Goal: Navigation & Orientation: Find specific page/section

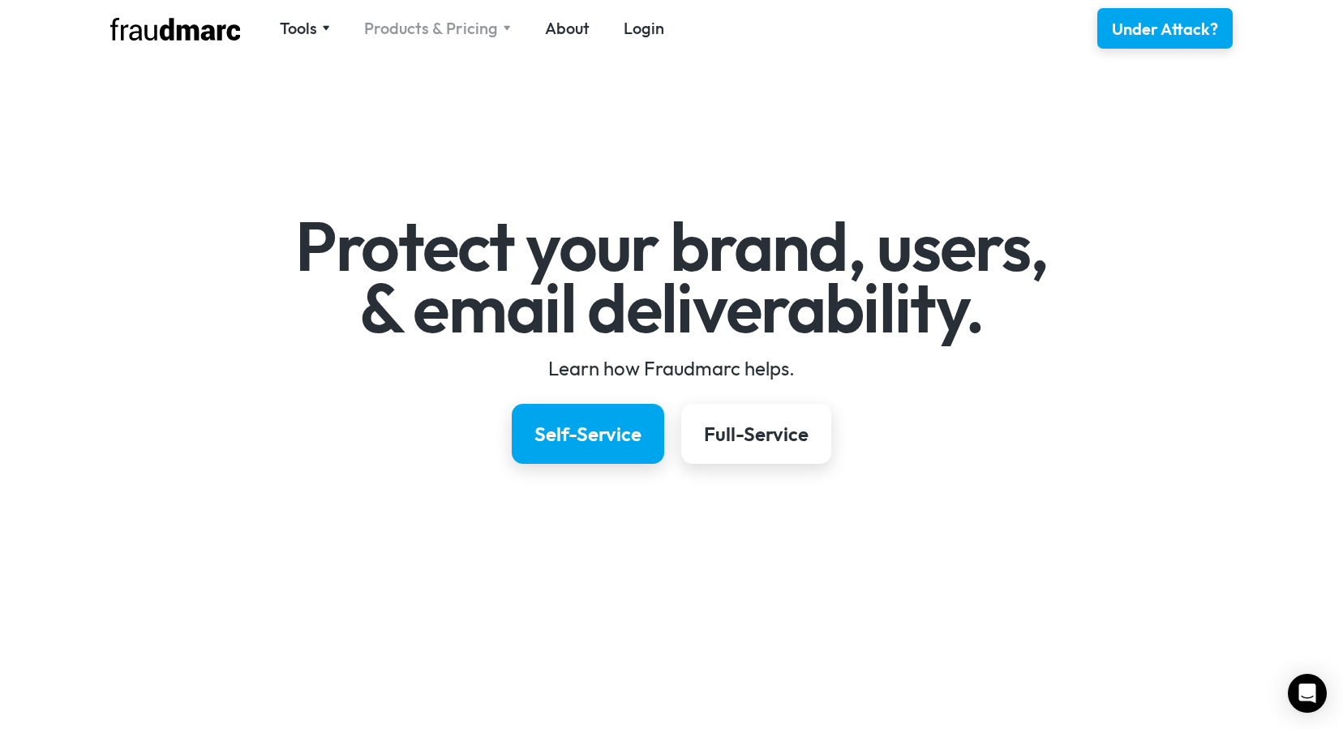
click at [443, 18] on div "Products & Pricing" at bounding box center [431, 28] width 134 height 23
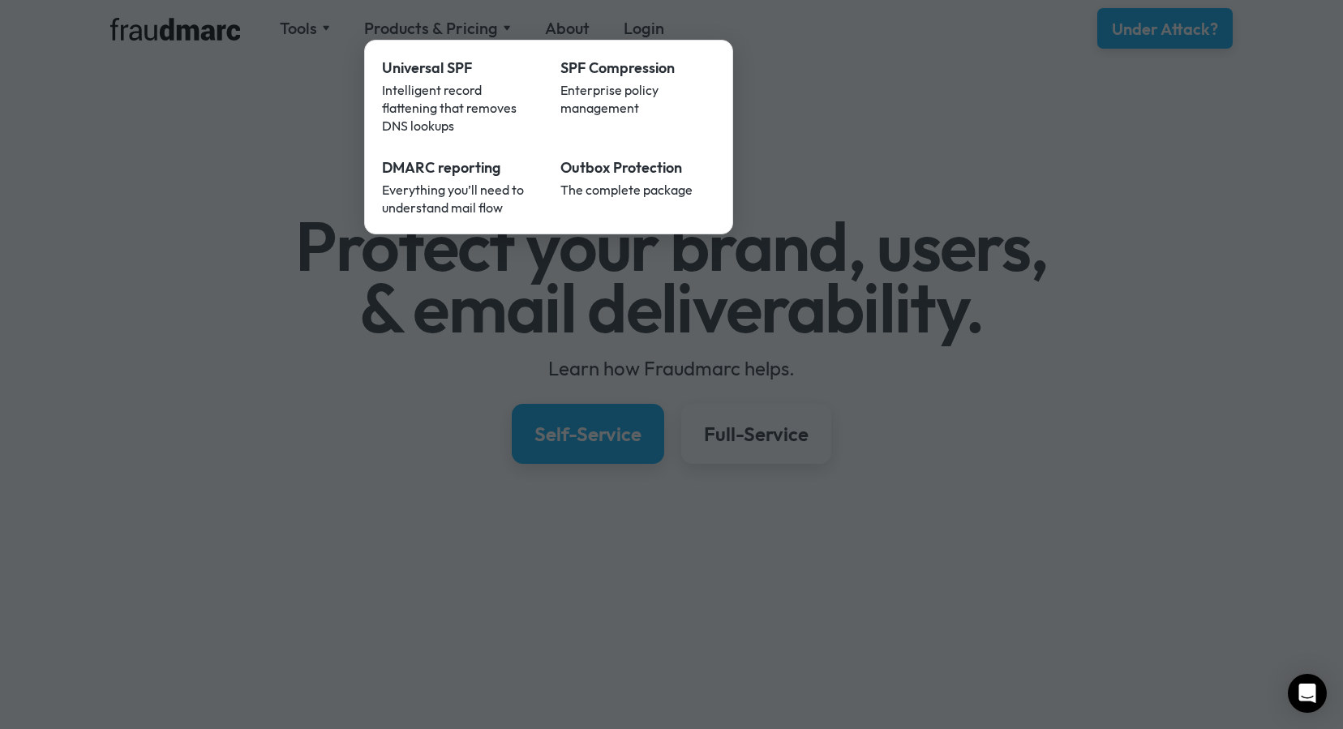
click at [109, 271] on div at bounding box center [671, 364] width 1343 height 729
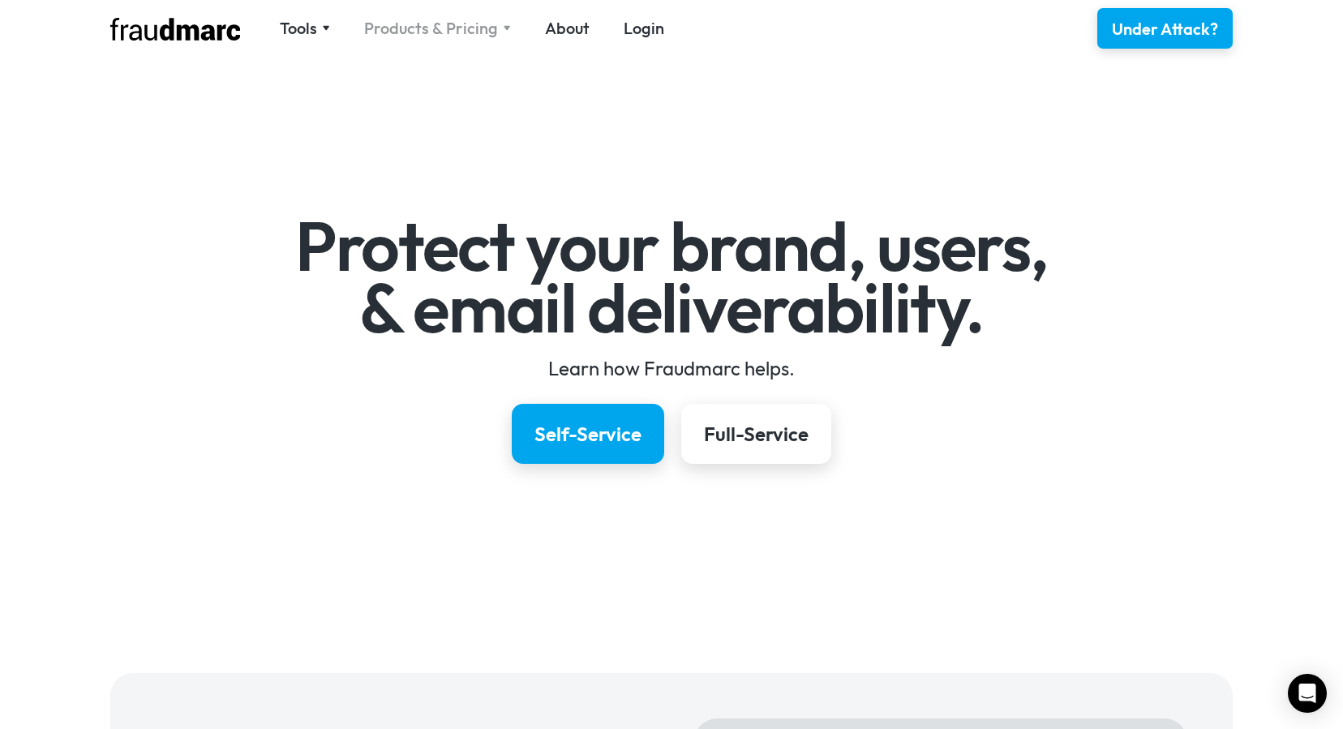
click at [439, 26] on div "Products & Pricing" at bounding box center [431, 28] width 134 height 23
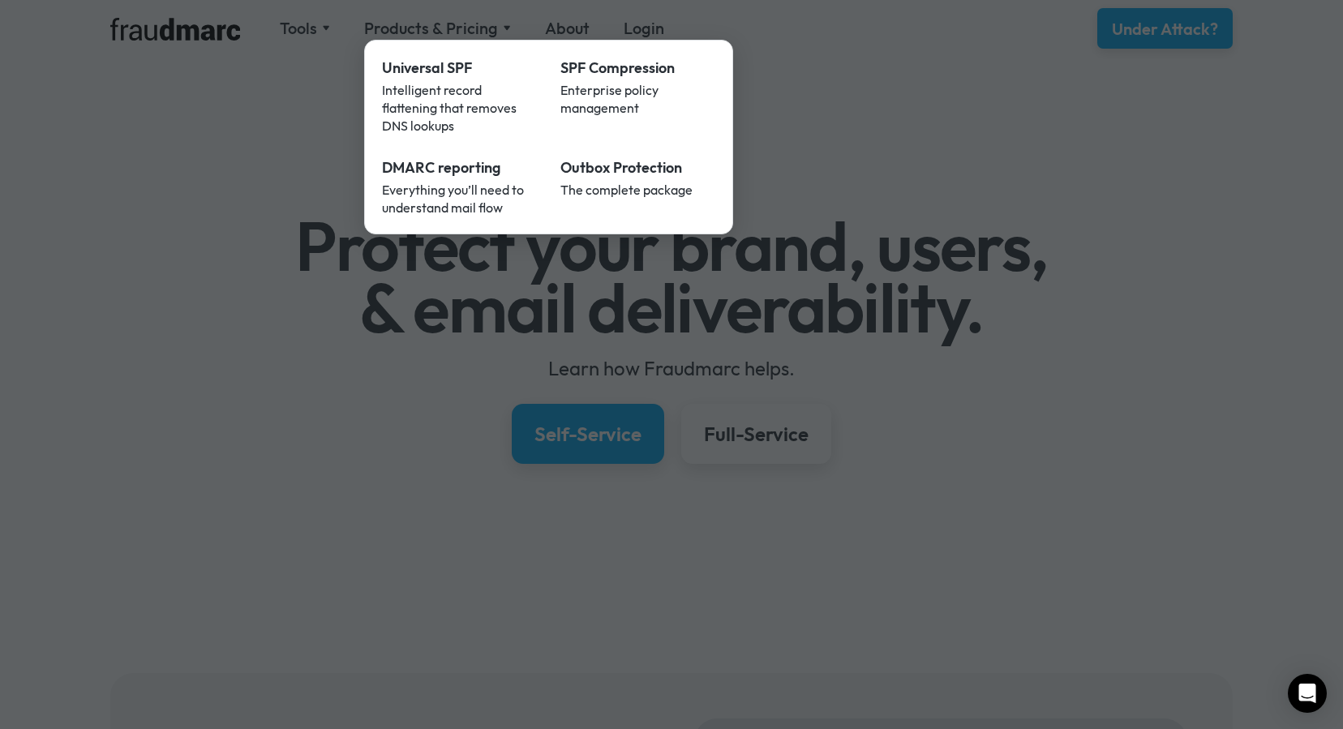
click at [284, 388] on div at bounding box center [671, 364] width 1343 height 729
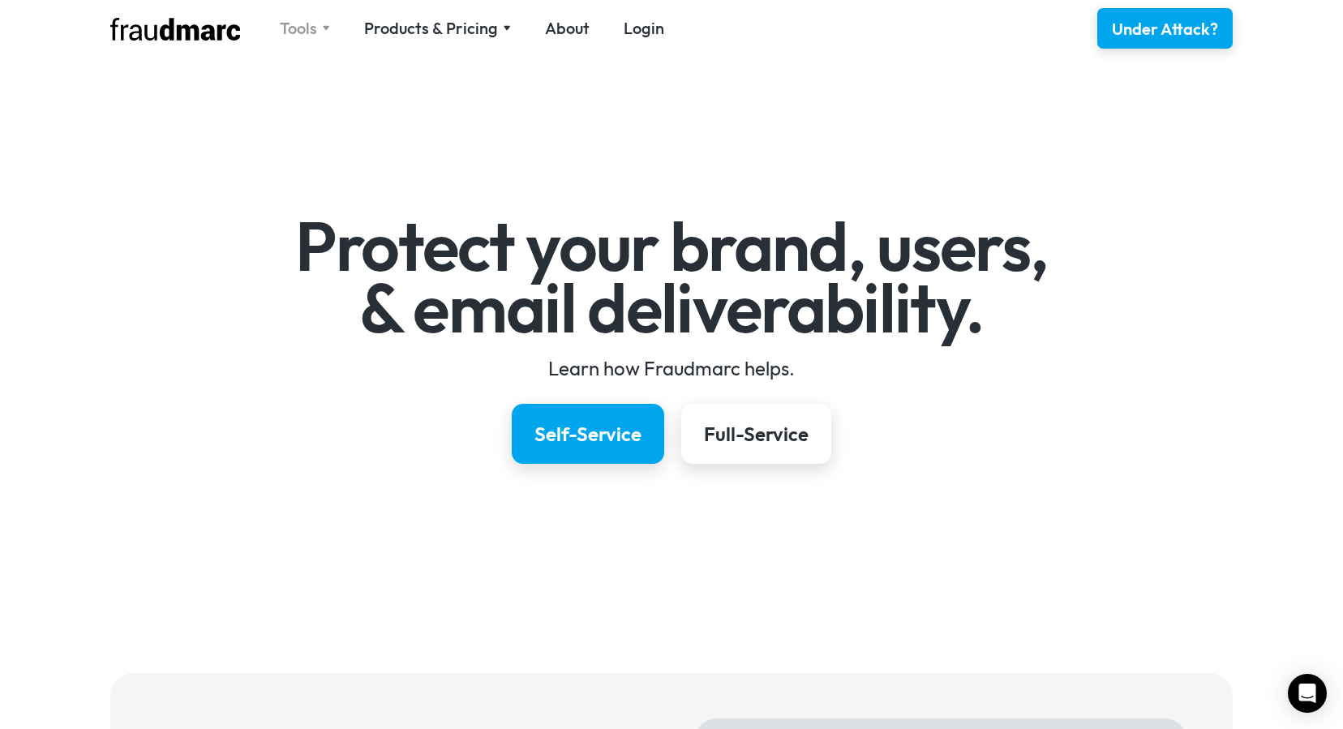
click at [311, 28] on div "Tools" at bounding box center [298, 28] width 37 height 23
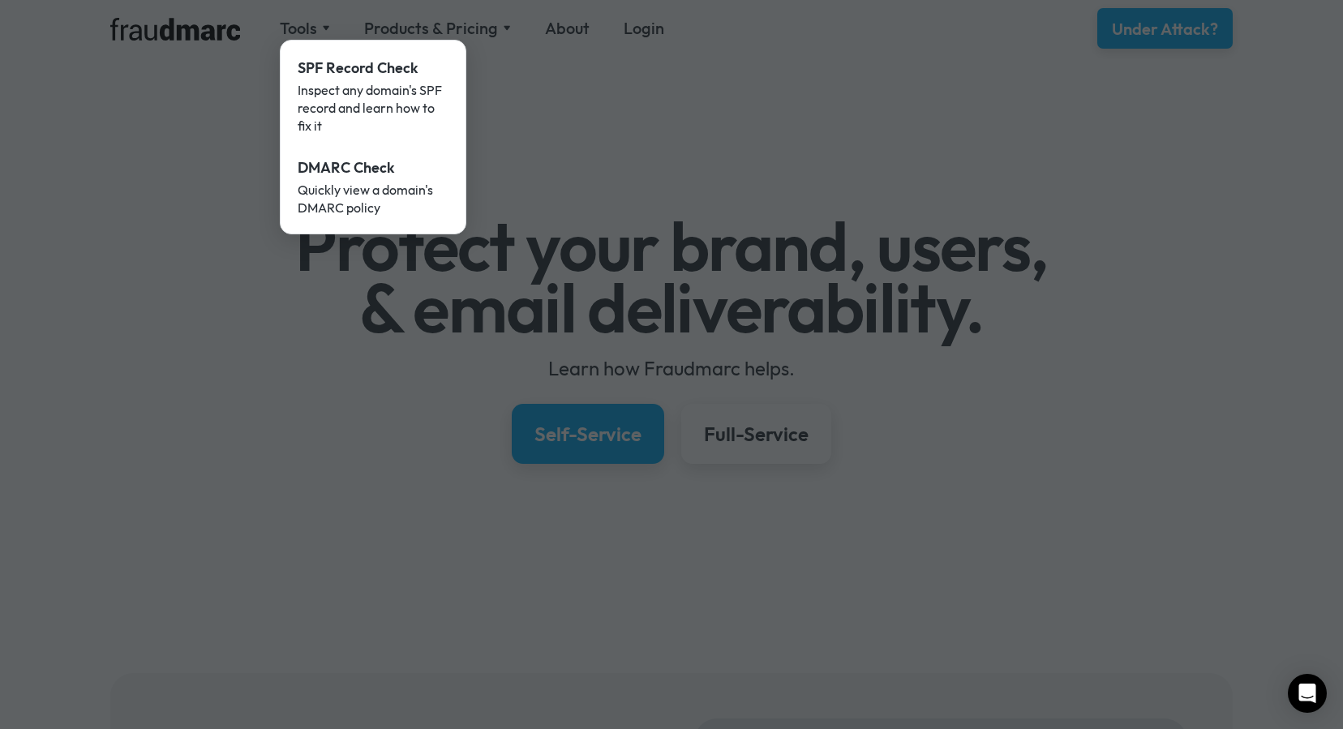
drag, startPoint x: 151, startPoint y: 204, endPoint x: 161, endPoint y: 195, distance: 13.3
click at [152, 204] on div at bounding box center [671, 364] width 1343 height 729
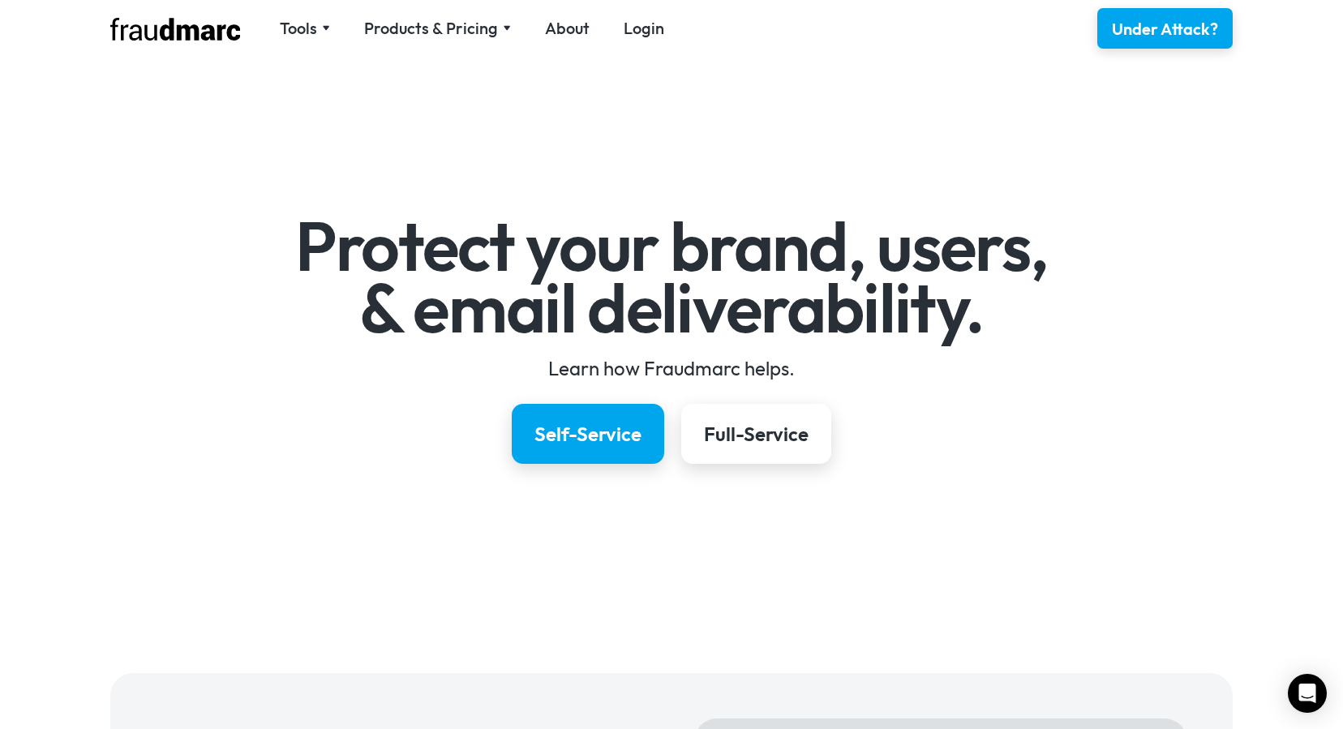
click at [551, 28] on link "About" at bounding box center [567, 28] width 45 height 23
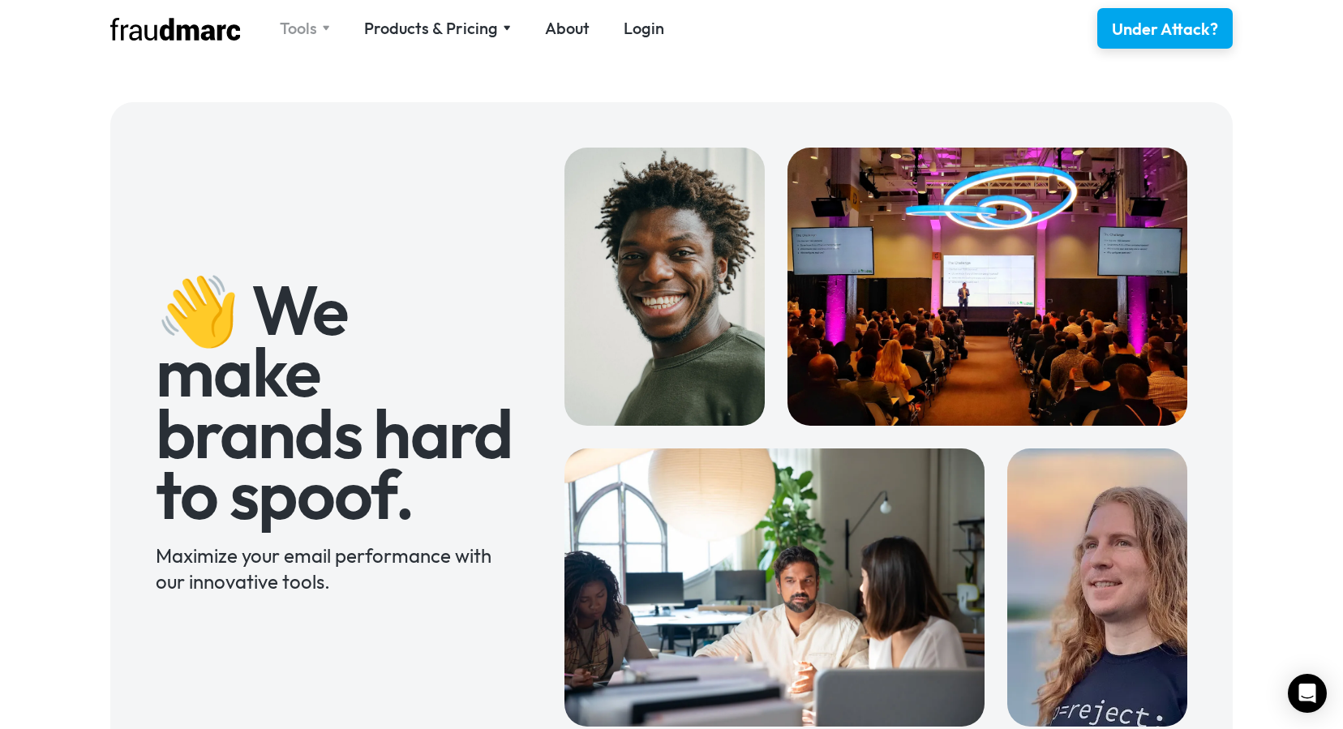
click at [298, 32] on div "Tools" at bounding box center [298, 28] width 37 height 23
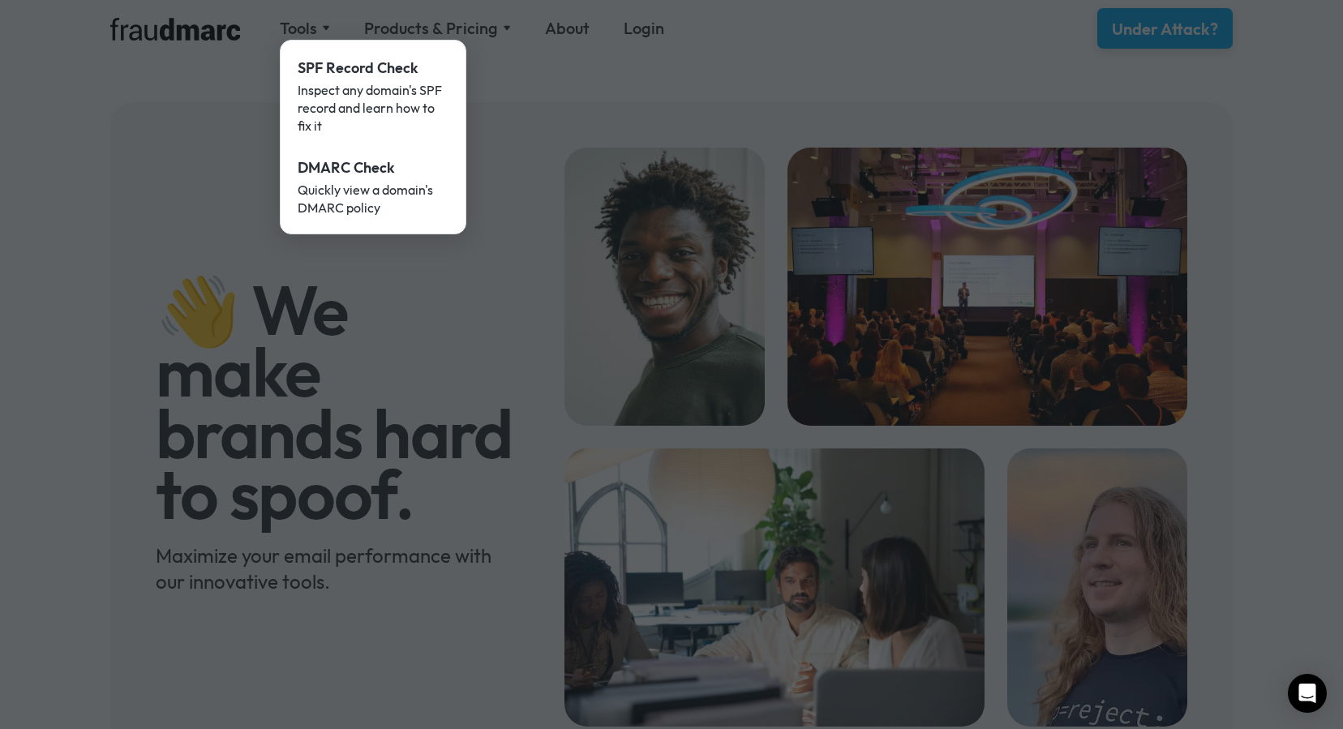
drag, startPoint x: 210, startPoint y: 223, endPoint x: 221, endPoint y: 210, distance: 16.7
click at [210, 223] on div at bounding box center [671, 364] width 1343 height 729
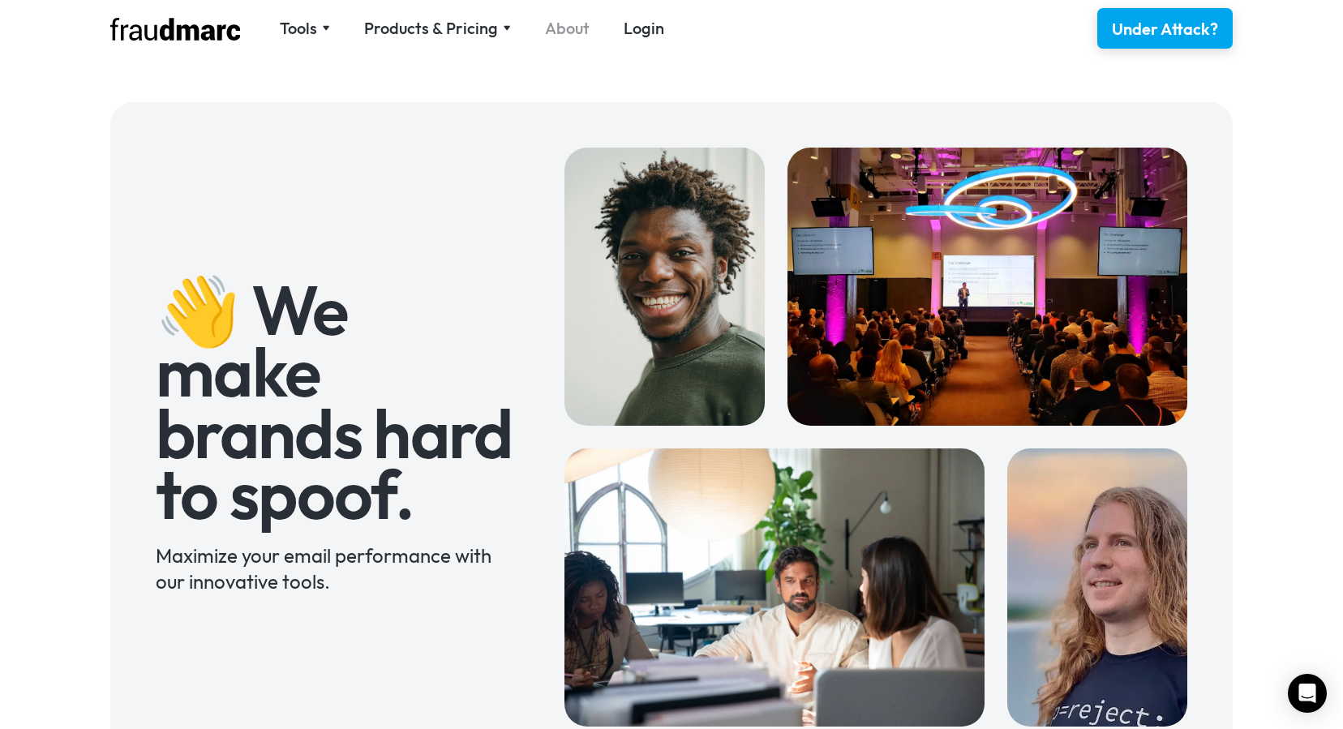
click at [565, 37] on link "About" at bounding box center [567, 28] width 45 height 23
